Goal: Transaction & Acquisition: Purchase product/service

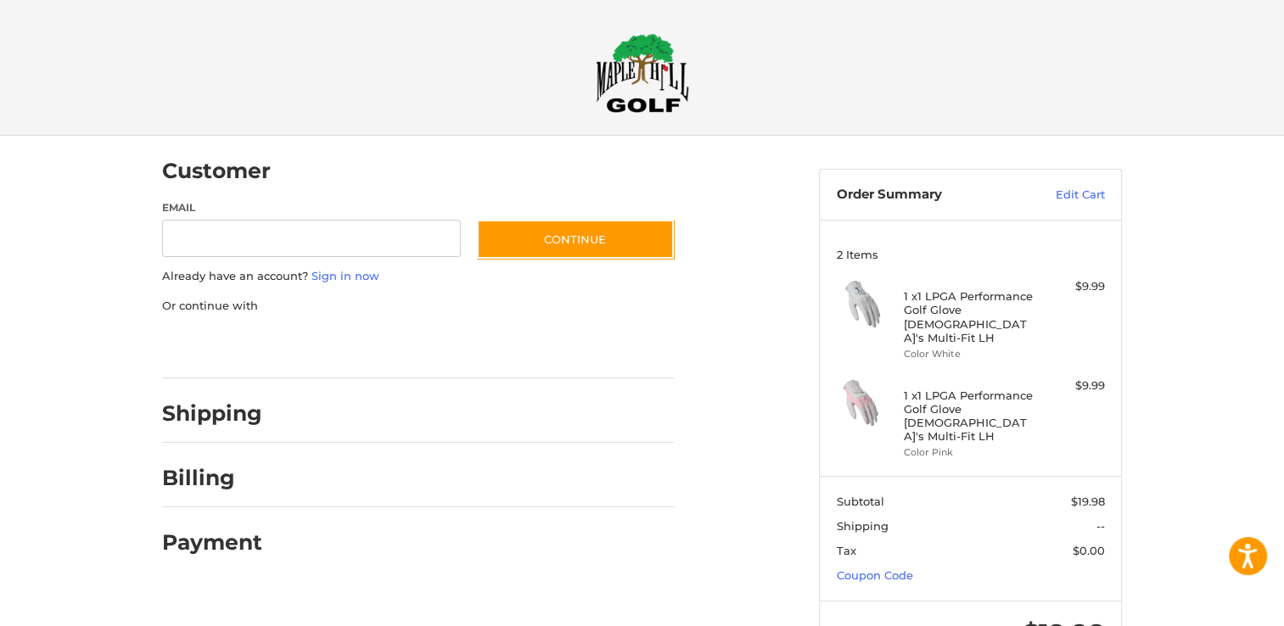
click at [622, 106] on img at bounding box center [642, 73] width 93 height 80
